Goal: Navigation & Orientation: Find specific page/section

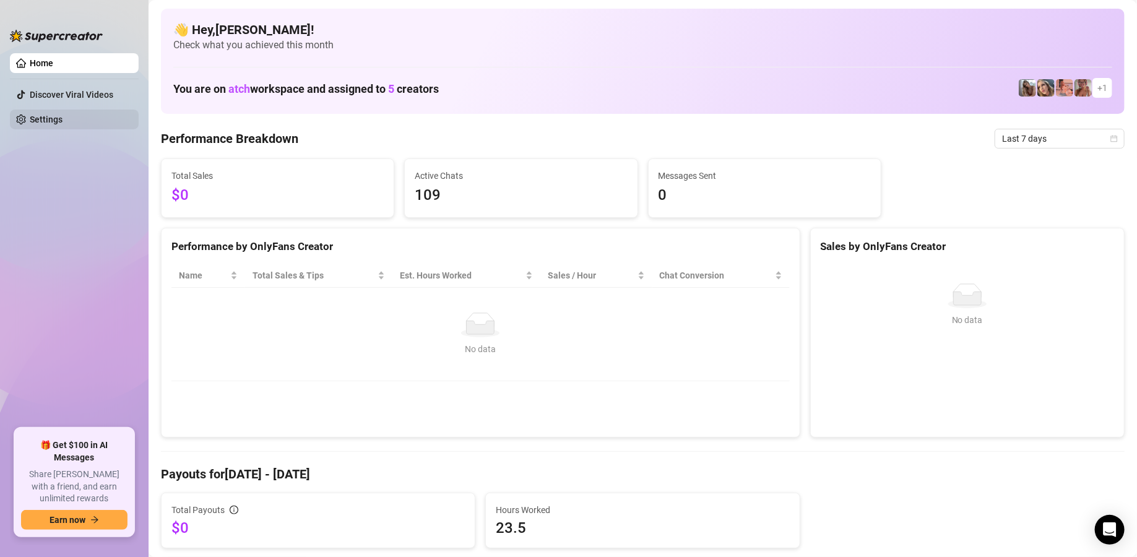
click at [62, 122] on link "Settings" at bounding box center [46, 119] width 33 height 10
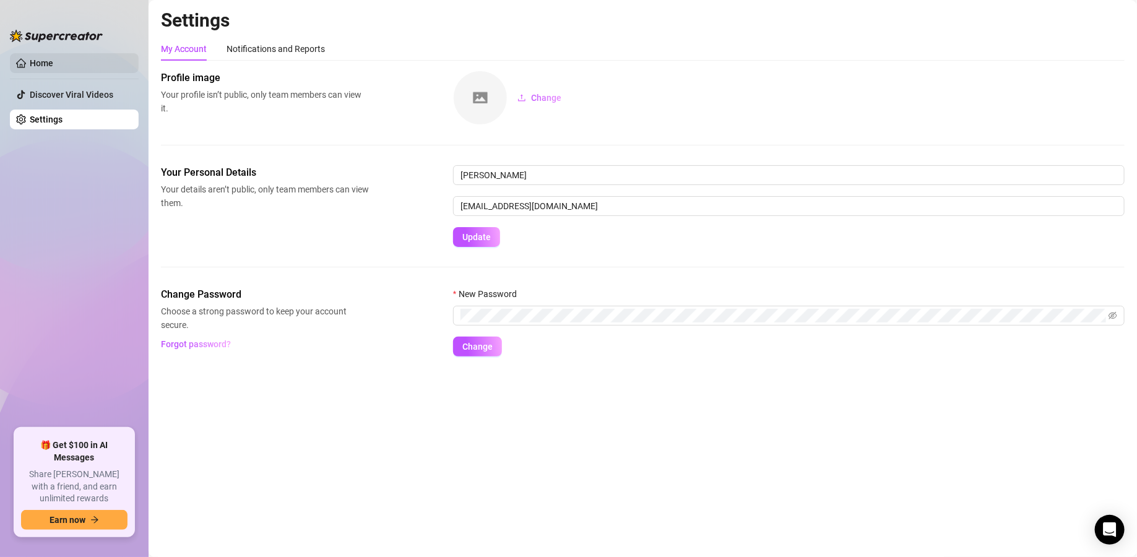
click at [53, 59] on link "Home" at bounding box center [42, 63] width 24 height 10
